Goal: Task Accomplishment & Management: Complete application form

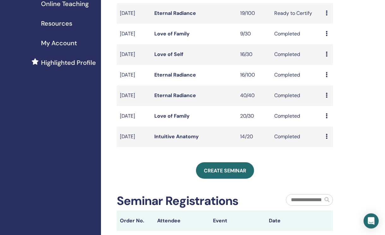
scroll to position [133, 0]
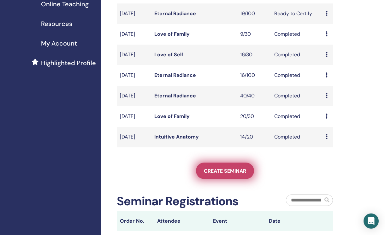
click at [238, 174] on span "Create seminar" at bounding box center [225, 170] width 42 height 7
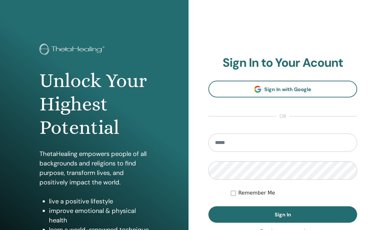
click at [292, 142] on input "email" at bounding box center [282, 142] width 149 height 18
type input "**********"
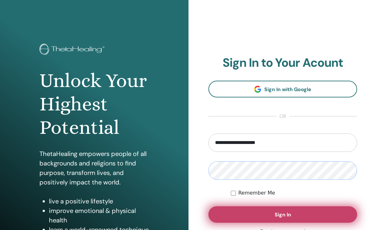
click at [286, 210] on button "Sign In" at bounding box center [282, 214] width 149 height 16
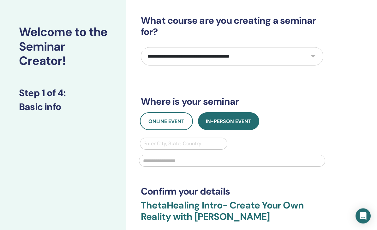
click at [280, 52] on select "**********" at bounding box center [232, 56] width 183 height 18
select select "****"
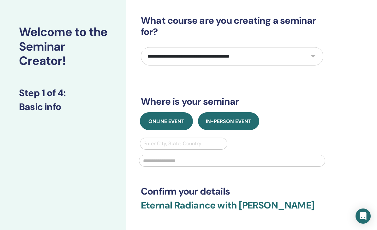
click at [171, 121] on span "Online Event" at bounding box center [166, 121] width 36 height 7
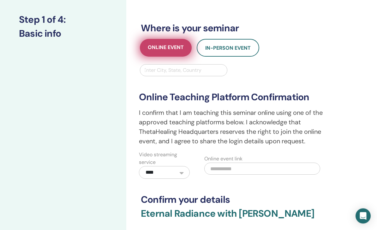
scroll to position [94, 0]
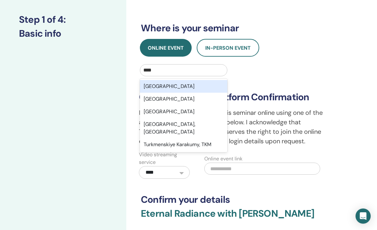
click at [194, 109] on div "[GEOGRAPHIC_DATA]" at bounding box center [183, 111] width 87 height 13
type input "****"
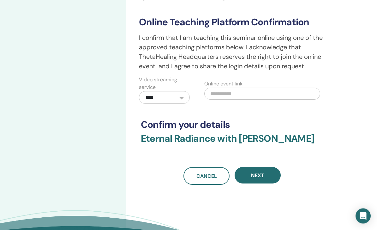
click at [270, 176] on button "Next" at bounding box center [258, 175] width 46 height 16
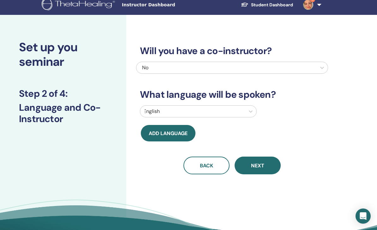
scroll to position [0, 0]
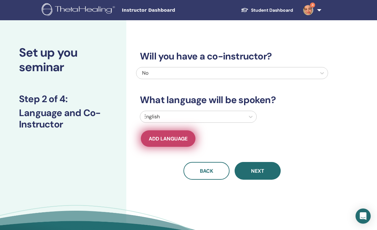
click at [177, 140] on span "Add language" at bounding box center [168, 138] width 39 height 7
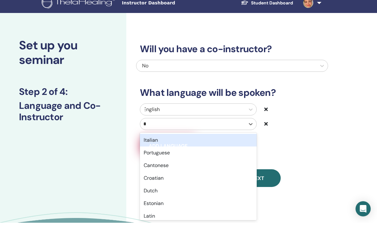
type input "**"
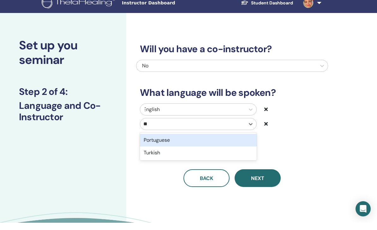
click at [170, 154] on div "Turkish" at bounding box center [198, 160] width 117 height 13
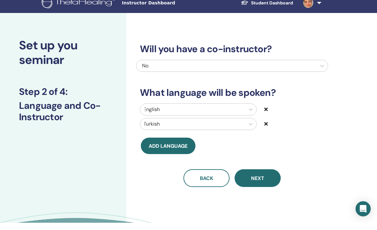
scroll to position [7, 0]
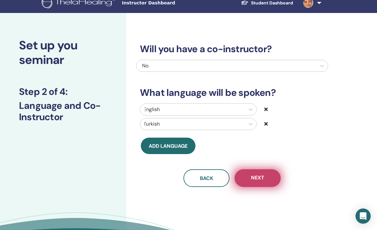
click at [271, 179] on button "Next" at bounding box center [258, 178] width 46 height 18
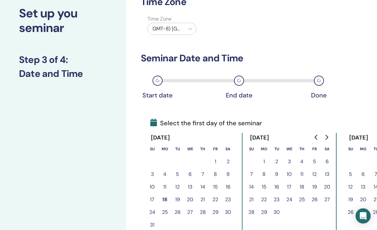
click at [328, 135] on icon "Go to next month" at bounding box center [326, 137] width 5 height 5
click at [329, 138] on icon "Go to next month" at bounding box center [326, 137] width 5 height 5
click at [329, 139] on button "Go to next month" at bounding box center [327, 137] width 10 height 13
click at [315, 201] on button "26" at bounding box center [314, 199] width 13 height 13
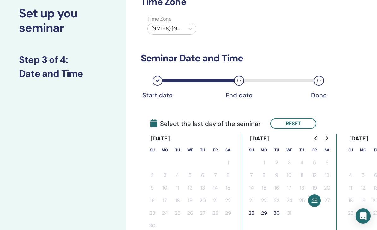
click at [252, 213] on button "28" at bounding box center [251, 213] width 13 height 13
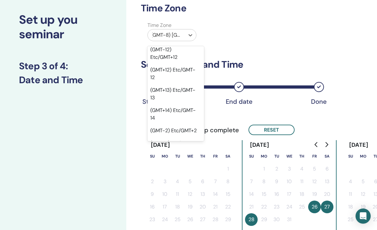
scroll to position [383, 1]
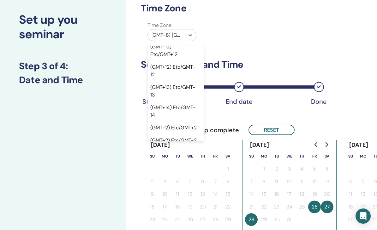
click at [178, 159] on div "(GMT+3) Etc/GMT-3" at bounding box center [175, 165] width 57 height 13
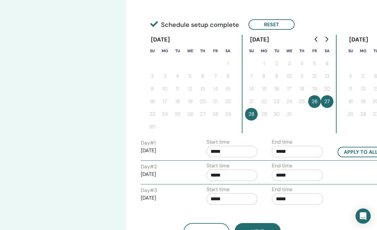
scroll to position [141, 0]
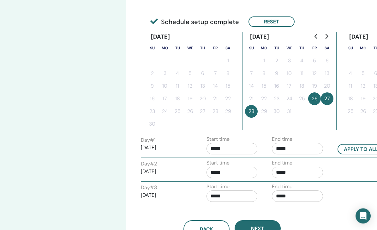
click at [236, 150] on input "*****" at bounding box center [232, 148] width 51 height 11
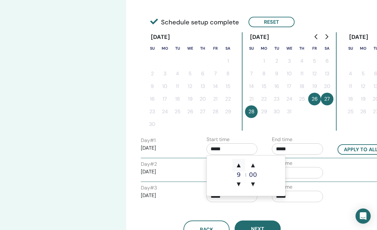
click at [242, 164] on span "▲" at bounding box center [238, 165] width 13 height 13
click at [243, 165] on span "▲" at bounding box center [238, 165] width 13 height 13
click at [242, 165] on span "▲" at bounding box center [238, 165] width 13 height 13
click at [244, 164] on span "▲" at bounding box center [238, 165] width 13 height 13
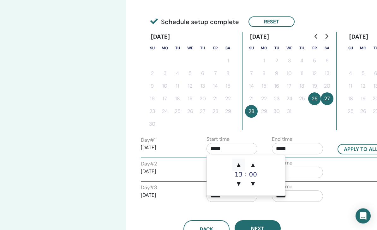
type input "*****"
click at [244, 164] on span "▲" at bounding box center [238, 164] width 13 height 13
click at [244, 162] on span "▲" at bounding box center [238, 164] width 13 height 13
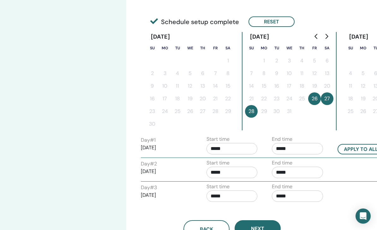
click at [292, 150] on input "*****" at bounding box center [297, 148] width 51 height 11
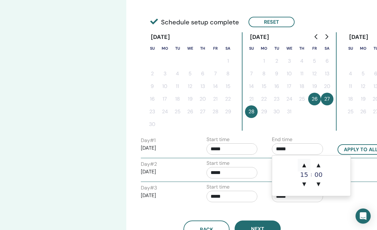
click at [306, 162] on span "▲" at bounding box center [304, 165] width 13 height 13
click at [306, 161] on span "▲" at bounding box center [304, 165] width 13 height 13
click at [306, 165] on span "▲" at bounding box center [304, 165] width 13 height 13
click at [308, 165] on span "▲" at bounding box center [304, 165] width 13 height 13
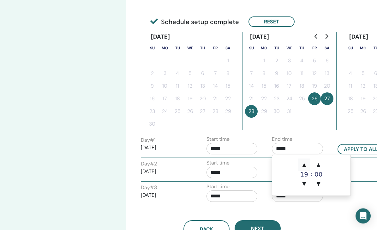
click at [308, 165] on span "▲" at bounding box center [304, 165] width 13 height 13
click at [308, 165] on span "▲" at bounding box center [304, 164] width 13 height 13
type input "*****"
click at [240, 150] on input "*****" at bounding box center [232, 148] width 51 height 11
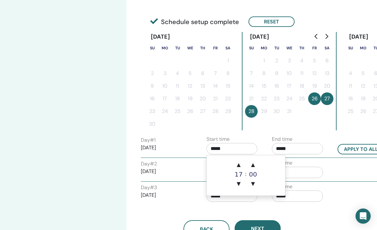
scroll to position [141, 0]
click at [240, 167] on span "▲" at bounding box center [238, 165] width 13 height 13
click at [239, 167] on span "▲" at bounding box center [238, 165] width 13 height 13
click at [241, 165] on span "▲" at bounding box center [238, 165] width 13 height 13
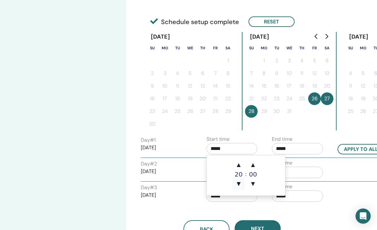
click at [243, 184] on span "▼" at bounding box center [238, 183] width 13 height 13
type input "*****"
click at [303, 151] on input "*****" at bounding box center [297, 148] width 51 height 11
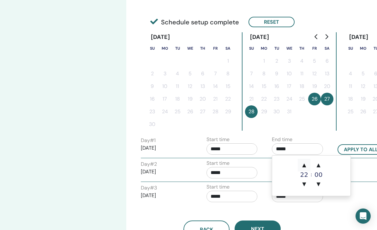
click at [306, 164] on span "▲" at bounding box center [304, 165] width 13 height 13
type input "*****"
click at [305, 166] on span "▲" at bounding box center [304, 165] width 13 height 13
click at [303, 165] on span "▲" at bounding box center [304, 164] width 13 height 13
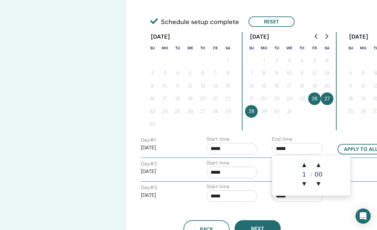
click at [306, 165] on span "▲" at bounding box center [304, 164] width 13 height 13
click at [307, 188] on span "▼" at bounding box center [304, 183] width 13 height 13
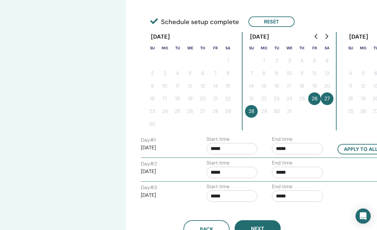
click at [321, 210] on div "Back Next" at bounding box center [232, 221] width 192 height 33
click at [302, 151] on input "*****" at bounding box center [297, 148] width 51 height 11
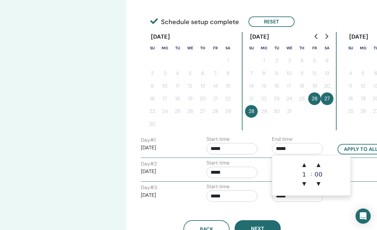
scroll to position [141, 0]
click at [319, 165] on span "▲" at bounding box center [318, 165] width 13 height 13
click at [322, 212] on div "Back Next" at bounding box center [232, 221] width 192 height 33
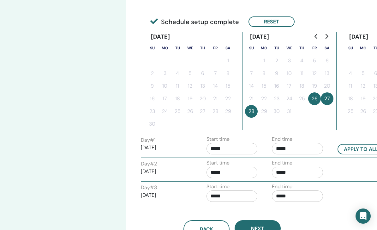
click at [235, 174] on input "*****" at bounding box center [232, 171] width 51 height 11
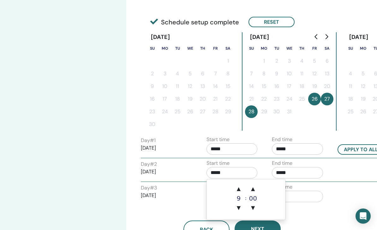
click at [235, 174] on input "*****" at bounding box center [232, 172] width 51 height 11
click at [243, 187] on span "▲" at bounding box center [238, 188] width 13 height 13
click at [242, 186] on span "▲" at bounding box center [238, 188] width 13 height 13
click at [242, 187] on span "▲" at bounding box center [238, 188] width 13 height 13
click at [242, 186] on span "▲" at bounding box center [238, 188] width 13 height 13
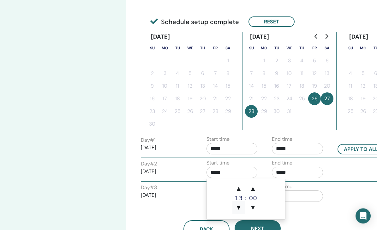
click at [241, 207] on span "▼" at bounding box center [238, 207] width 13 height 13
click at [241, 206] on span "▼" at bounding box center [238, 207] width 13 height 13
click at [256, 188] on span "▲" at bounding box center [253, 188] width 13 height 13
click at [256, 187] on span "▲" at bounding box center [253, 188] width 13 height 13
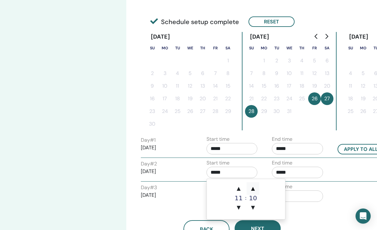
click at [255, 188] on span "▲" at bounding box center [253, 188] width 13 height 13
click at [255, 187] on span "▲" at bounding box center [253, 188] width 13 height 13
click at [256, 186] on span "▲" at bounding box center [253, 188] width 13 height 13
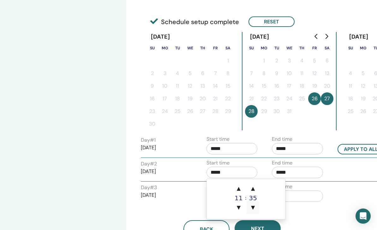
click at [258, 206] on span "▼" at bounding box center [253, 207] width 13 height 13
type input "*****"
click at [298, 173] on input "*****" at bounding box center [297, 171] width 51 height 11
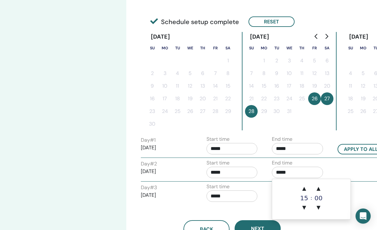
scroll to position [141, 0]
click at [306, 187] on span "▲" at bounding box center [304, 188] width 13 height 13
click at [305, 187] on span "▲" at bounding box center [304, 188] width 13 height 13
click at [305, 189] on span "▲" at bounding box center [304, 188] width 13 height 13
type input "*****"
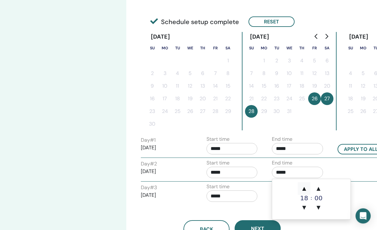
scroll to position [141, 0]
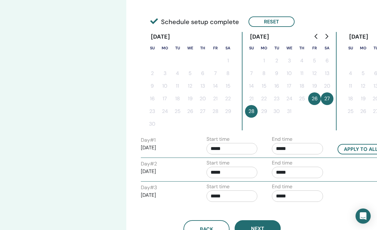
click at [242, 198] on input "*****" at bounding box center [232, 195] width 51 height 11
click at [242, 212] on span "▲" at bounding box center [238, 212] width 13 height 13
type input "*****"
click at [301, 149] on input "*****" at bounding box center [297, 148] width 51 height 11
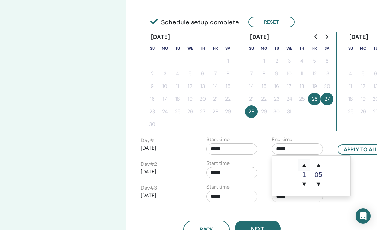
click at [303, 163] on span "▲" at bounding box center [304, 165] width 13 height 13
click at [306, 164] on span "▲" at bounding box center [304, 165] width 13 height 13
click at [305, 164] on span "▲" at bounding box center [304, 165] width 13 height 13
click at [306, 167] on span "▲" at bounding box center [304, 164] width 13 height 13
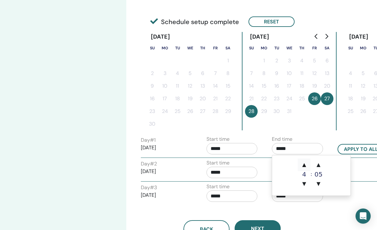
click at [306, 166] on span "▲" at bounding box center [304, 164] width 13 height 13
click at [307, 164] on span "▲" at bounding box center [304, 164] width 13 height 13
click at [306, 164] on span "▲" at bounding box center [304, 164] width 13 height 13
click at [308, 162] on span "▲" at bounding box center [304, 164] width 13 height 13
click at [306, 163] on span "▲" at bounding box center [304, 164] width 13 height 13
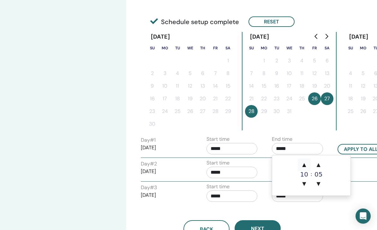
click at [306, 164] on span "▲" at bounding box center [304, 164] width 13 height 13
click at [305, 164] on span "▲" at bounding box center [304, 164] width 13 height 13
click at [307, 164] on span "▲" at bounding box center [304, 164] width 13 height 13
click at [306, 163] on span "▲" at bounding box center [304, 164] width 13 height 13
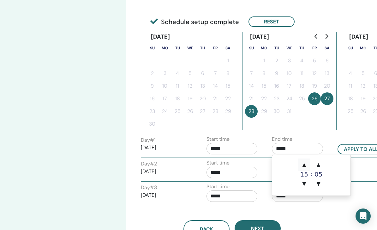
click at [307, 164] on span "▲" at bounding box center [304, 164] width 13 height 13
click at [306, 165] on span "▲" at bounding box center [304, 164] width 13 height 13
click at [306, 164] on span "▲" at bounding box center [304, 164] width 13 height 13
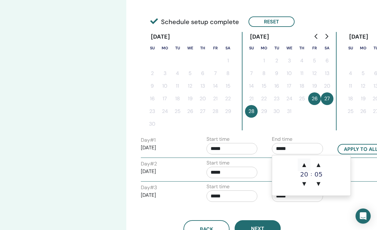
click at [307, 167] on span "▲" at bounding box center [304, 164] width 13 height 13
click at [305, 166] on span "▲" at bounding box center [304, 164] width 13 height 13
click at [305, 164] on span "▲" at bounding box center [304, 164] width 13 height 13
click at [323, 166] on span "▲" at bounding box center [318, 164] width 13 height 13
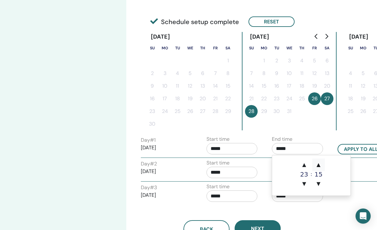
click at [323, 167] on span "▲" at bounding box center [318, 164] width 13 height 13
click at [323, 166] on span "▲" at bounding box center [318, 164] width 13 height 13
click at [323, 165] on span "▲" at bounding box center [318, 164] width 13 height 13
click at [322, 185] on span "▼" at bounding box center [318, 183] width 13 height 13
click at [321, 185] on span "▼" at bounding box center [318, 183] width 13 height 13
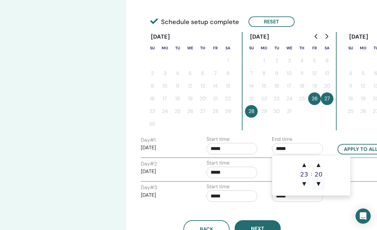
click at [321, 186] on span "▼" at bounding box center [318, 183] width 13 height 13
click at [320, 186] on span "▼" at bounding box center [318, 183] width 13 height 13
click at [321, 184] on span "▼" at bounding box center [318, 183] width 13 height 13
click at [321, 185] on span "▼" at bounding box center [318, 183] width 13 height 13
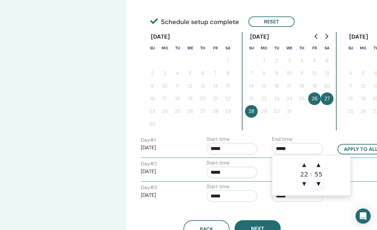
click at [319, 183] on span "▼" at bounding box center [318, 183] width 13 height 13
click at [319, 161] on span "▲" at bounding box center [318, 164] width 13 height 13
click at [321, 162] on span "▲" at bounding box center [318, 164] width 13 height 13
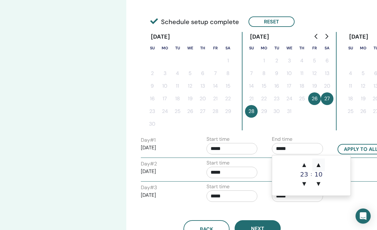
click at [322, 163] on span "▲" at bounding box center [318, 164] width 13 height 13
click at [322, 162] on span "▲" at bounding box center [318, 164] width 13 height 13
click at [321, 166] on span "▲" at bounding box center [318, 164] width 13 height 13
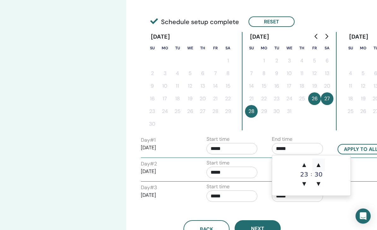
click at [321, 166] on span "▲" at bounding box center [318, 164] width 13 height 13
click at [322, 165] on span "▲" at bounding box center [318, 164] width 13 height 13
click at [321, 164] on span "▲" at bounding box center [318, 164] width 13 height 13
click at [322, 165] on span "▲" at bounding box center [318, 164] width 13 height 13
type input "*****"
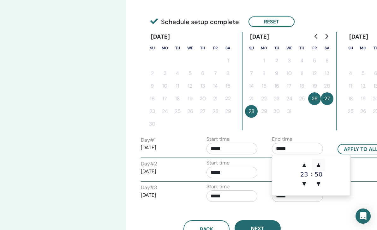
click at [322, 165] on span "▲" at bounding box center [318, 164] width 13 height 13
click at [332, 203] on div "End time *****" at bounding box center [300, 194] width 66 height 22
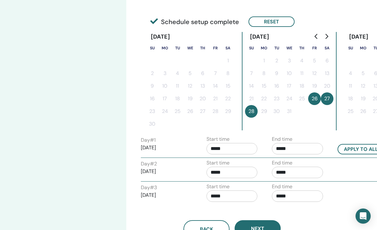
click at [235, 193] on input "*****" at bounding box center [232, 195] width 51 height 11
click at [242, 213] on span "▲" at bounding box center [238, 212] width 13 height 13
click at [253, 215] on span "▲" at bounding box center [253, 212] width 13 height 13
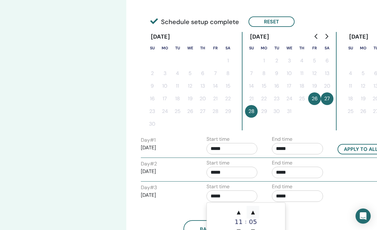
click at [257, 212] on span "▲" at bounding box center [253, 212] width 13 height 13
click at [256, 213] on span "▲" at bounding box center [253, 212] width 13 height 13
click at [257, 213] on span "▲" at bounding box center [253, 212] width 13 height 13
click at [254, 215] on span "▲" at bounding box center [253, 212] width 13 height 13
click at [254, 213] on span "▲" at bounding box center [253, 212] width 13 height 13
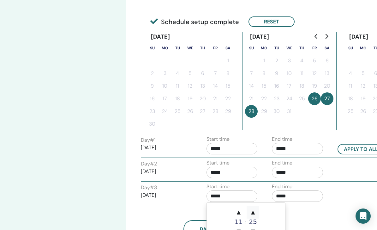
type input "*****"
click at [296, 196] on input "*****" at bounding box center [297, 195] width 51 height 11
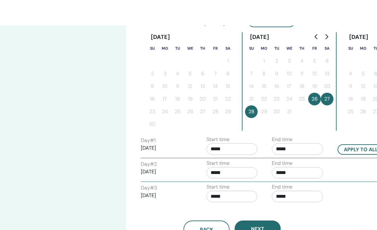
scroll to position [166, 0]
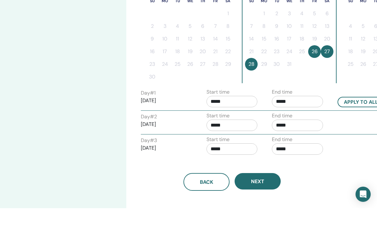
click at [306, 165] on input "*****" at bounding box center [297, 170] width 51 height 11
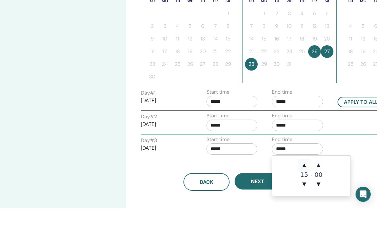
click at [306, 180] on span "▲" at bounding box center [304, 186] width 13 height 13
click at [305, 180] on span "▲" at bounding box center [304, 186] width 13 height 13
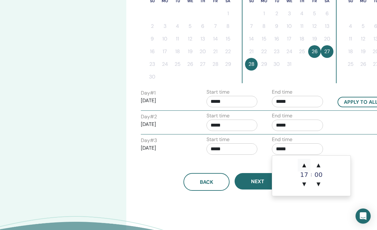
click at [305, 164] on span "▲" at bounding box center [304, 165] width 13 height 13
type input "*****"
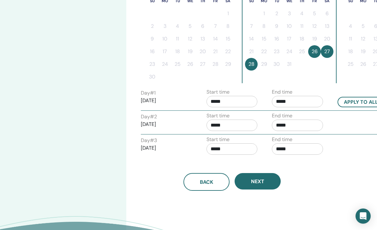
click at [353, 144] on div "Day # 3 2025/12/28 Start time ***** End time *****" at bounding box center [267, 147] width 262 height 22
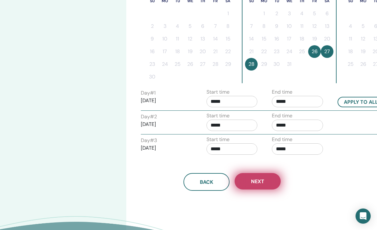
click at [275, 179] on button "Next" at bounding box center [258, 181] width 46 height 16
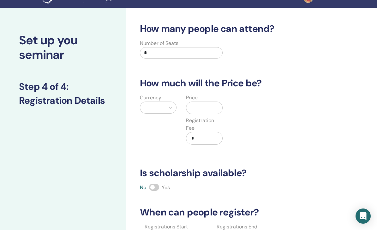
scroll to position [2, 0]
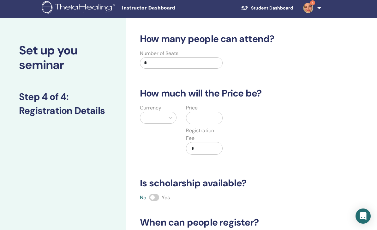
click at [184, 60] on input "*" at bounding box center [181, 62] width 83 height 11
type input "***"
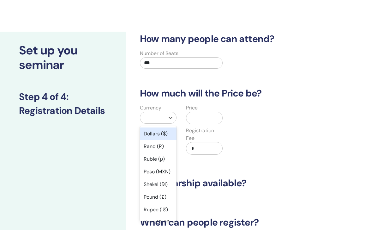
scroll to position [34, 0]
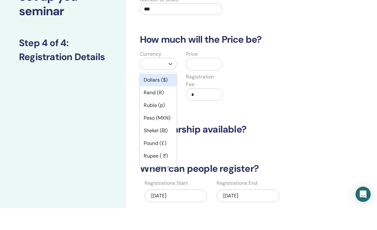
click at [167, 95] on div "Dollars ($)" at bounding box center [158, 101] width 37 height 13
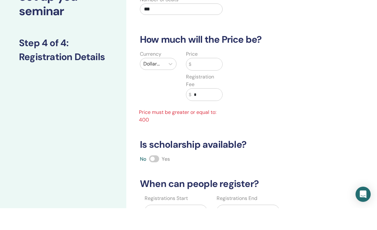
click at [213, 80] on input "text" at bounding box center [206, 86] width 31 height 12
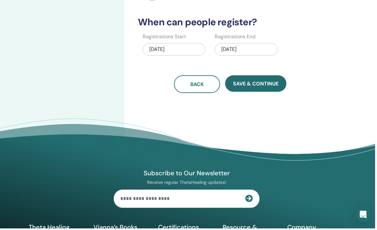
scroll to position [0, 0]
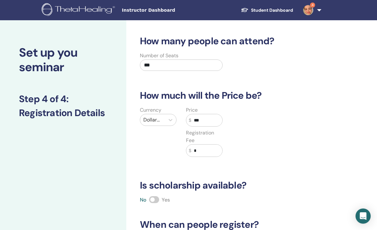
type input "***"
click at [215, 151] on input "*" at bounding box center [206, 150] width 31 height 12
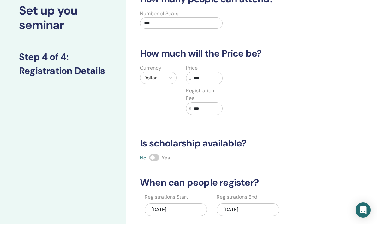
scroll to position [40, 0]
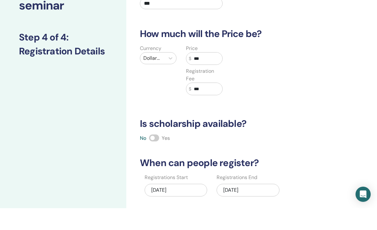
type input "***"
click at [153, 156] on span at bounding box center [154, 159] width 10 height 7
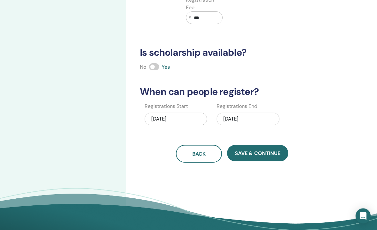
scroll to position [133, 0]
click at [257, 122] on div "12/28/2025" at bounding box center [248, 118] width 63 height 13
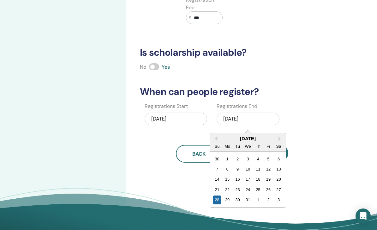
click at [236, 200] on div "30" at bounding box center [237, 199] width 9 height 9
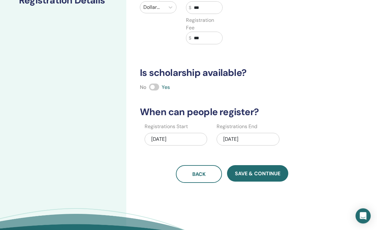
scroll to position [112, 0]
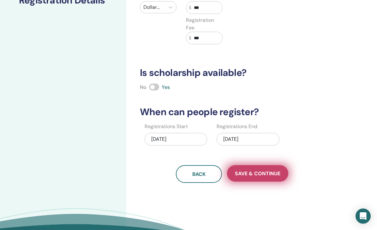
click at [257, 179] on button "Save & Continue" at bounding box center [257, 173] width 61 height 16
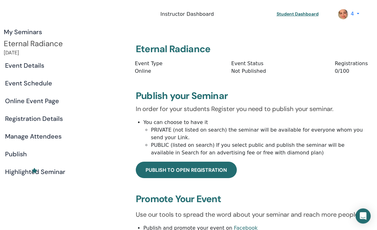
scroll to position [5, 0]
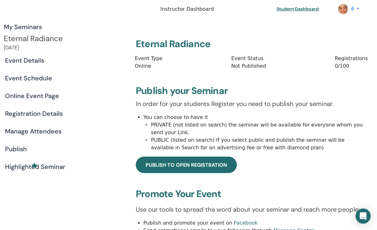
click at [44, 64] on h4 "Event Details" at bounding box center [24, 61] width 39 height 8
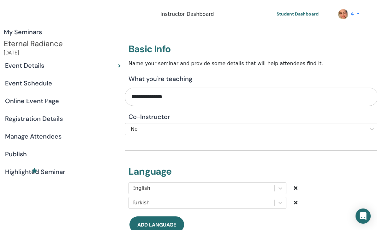
click at [52, 87] on h4 "Event Schedule" at bounding box center [28, 83] width 47 height 8
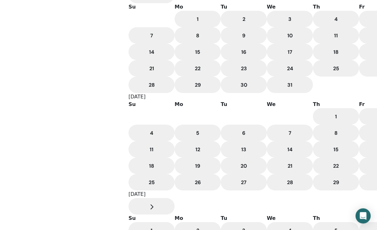
scroll to position [196, 0]
click at [214, 125] on span "▼" at bounding box center [212, 122] width 4 height 6
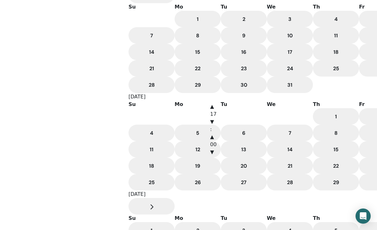
click at [214, 109] on span "▲" at bounding box center [212, 106] width 4 height 6
click at [214, 134] on span "▲" at bounding box center [212, 137] width 4 height 6
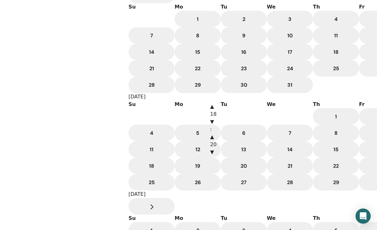
click at [214, 134] on span "▲" at bounding box center [212, 137] width 4 height 6
click at [325, 175] on div "Time Zone (GMT+3) Etc/GMT-3 Seminar Date and Time Start date End date Done Sche…" at bounding box center [251, 132] width 251 height 600
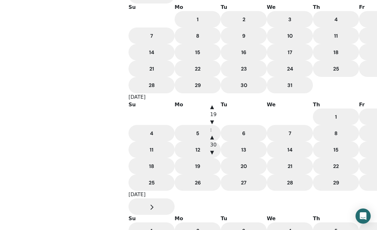
click at [214, 110] on span "▲" at bounding box center [212, 107] width 4 height 6
click at [214, 134] on span "▲" at bounding box center [212, 137] width 4 height 6
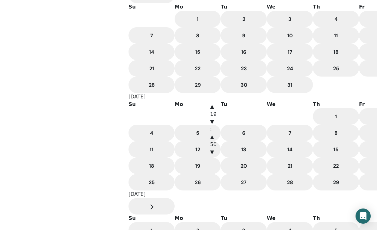
click at [214, 134] on span "▲" at bounding box center [212, 137] width 4 height 6
click at [214, 124] on span "▼" at bounding box center [212, 121] width 4 height 6
type input "*****"
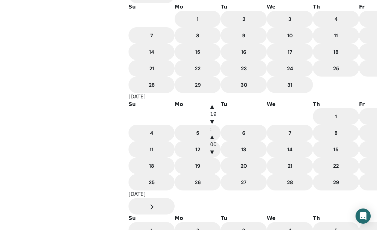
click at [337, 189] on div "Time Zone (GMT+3) Etc/GMT-3 Seminar Date and Time Start date End date Done Sche…" at bounding box center [251, 132] width 251 height 600
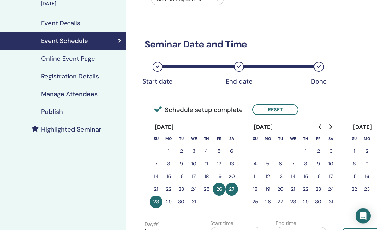
scroll to position [49, 0]
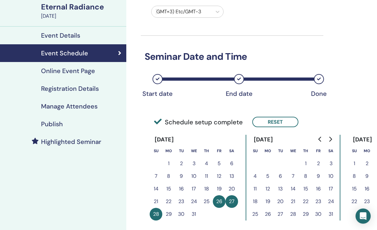
click at [66, 142] on h4 "Highlighted Seminar" at bounding box center [71, 142] width 60 height 8
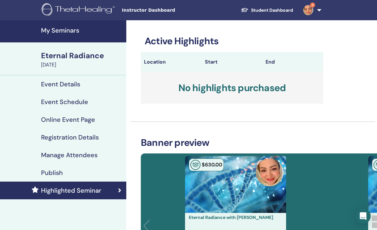
click at [43, 29] on h4 "My Seminars" at bounding box center [81, 31] width 81 height 8
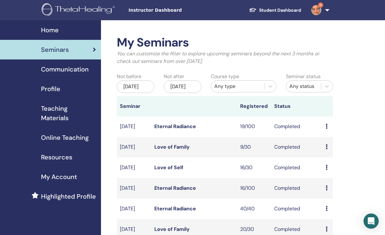
click at [173, 90] on div "Nov/18, 2025" at bounding box center [183, 86] width 38 height 13
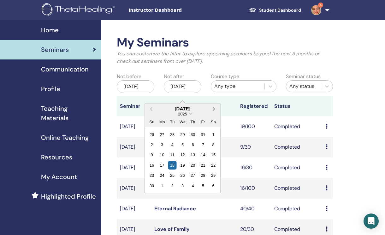
click at [216, 111] on button "Next Month" at bounding box center [215, 109] width 10 height 10
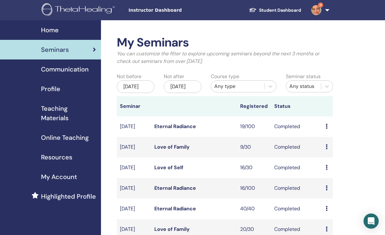
click at [373, 120] on div "My Seminars You can customize the filter to explore upcoming seminars beyond th…" at bounding box center [245, 226] width 289 height 412
click at [143, 90] on div "May/18, 2025" at bounding box center [136, 86] width 38 height 13
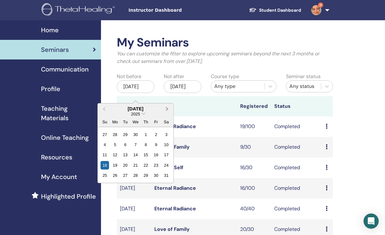
click at [167, 110] on button "Next Month" at bounding box center [168, 109] width 10 height 10
click at [169, 109] on button "Next Month" at bounding box center [168, 109] width 10 height 10
click at [116, 167] on div "18" at bounding box center [115, 165] width 9 height 9
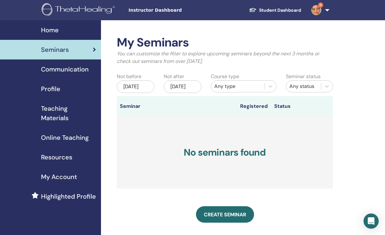
click at [189, 87] on div "Nov/18, 2025" at bounding box center [183, 86] width 38 height 13
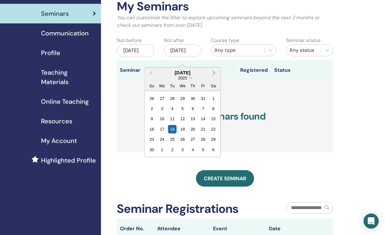
scroll to position [36, 0]
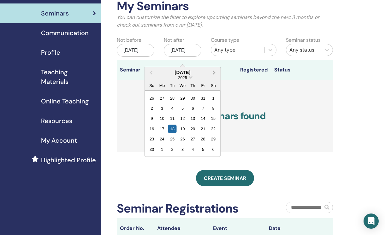
click at [214, 71] on button "Next Month" at bounding box center [215, 73] width 10 height 10
click at [154, 130] on div "18" at bounding box center [152, 128] width 9 height 9
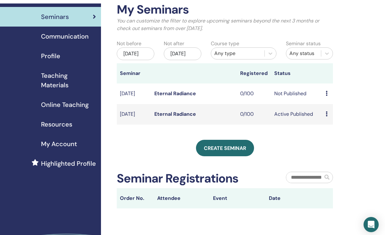
scroll to position [32, 0]
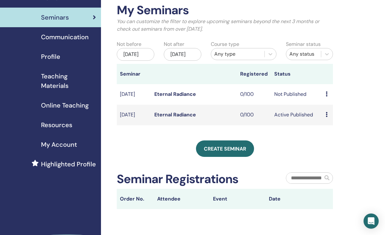
click at [188, 97] on link "Eternal Radiance" at bounding box center [175, 94] width 42 height 7
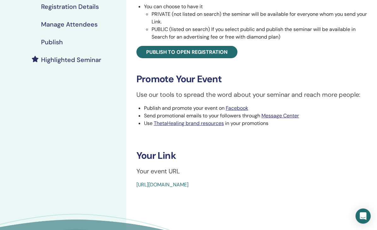
scroll to position [130, 0]
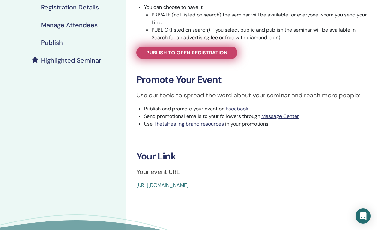
click at [197, 51] on span "Publish to open registration" at bounding box center [186, 52] width 81 height 7
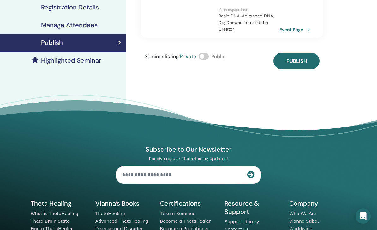
click at [206, 57] on span at bounding box center [204, 56] width 10 height 7
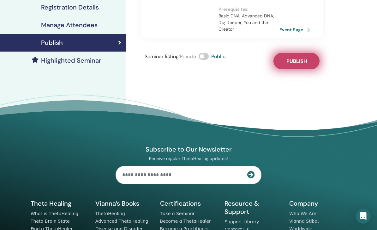
click at [304, 64] on span "Publish" at bounding box center [296, 61] width 21 height 7
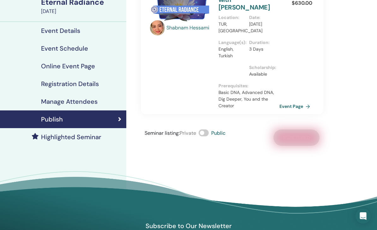
scroll to position [50, 0]
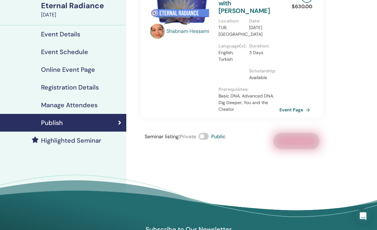
click at [63, 8] on div "Eternal Radiance" at bounding box center [81, 5] width 81 height 11
